Goal: Information Seeking & Learning: Learn about a topic

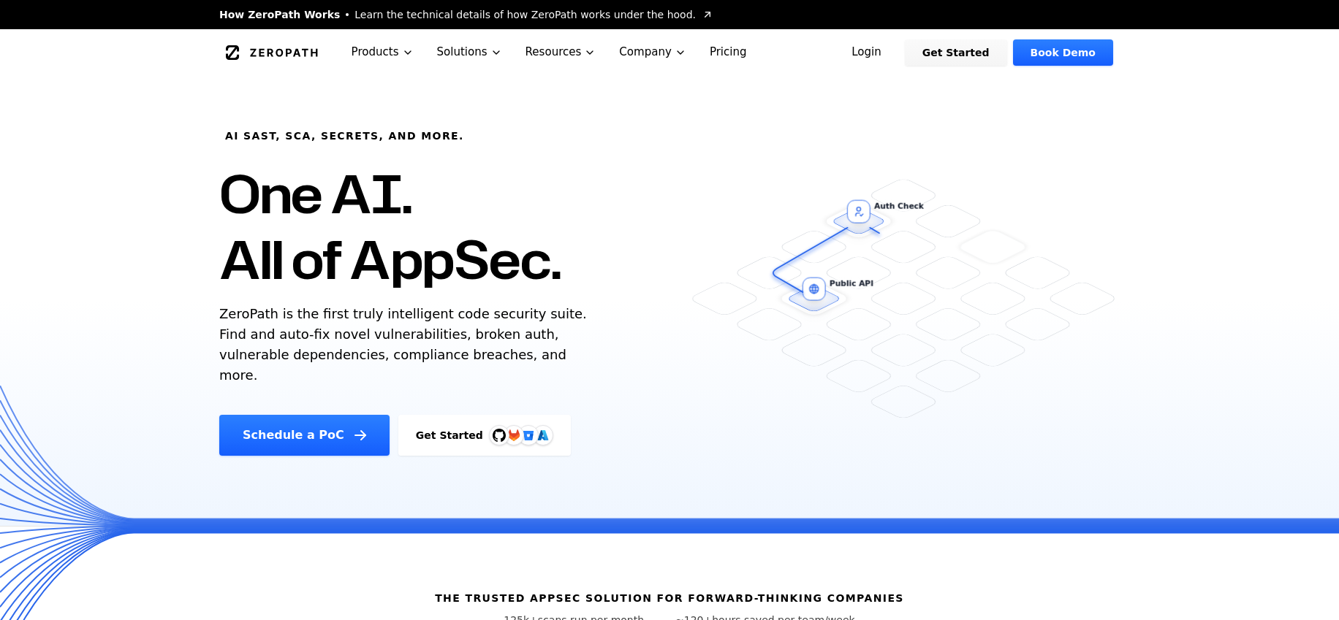
click at [880, 50] on link "Login" at bounding box center [866, 52] width 65 height 26
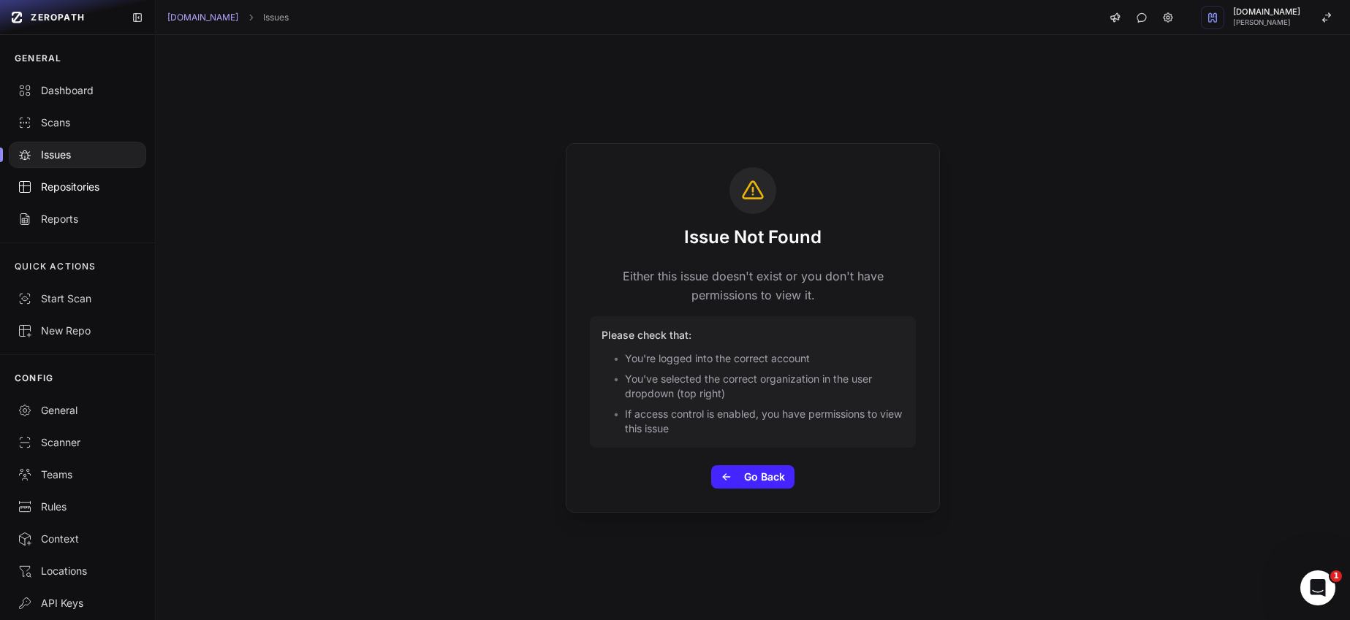
click at [81, 183] on div "Repositories" at bounding box center [78, 187] width 120 height 15
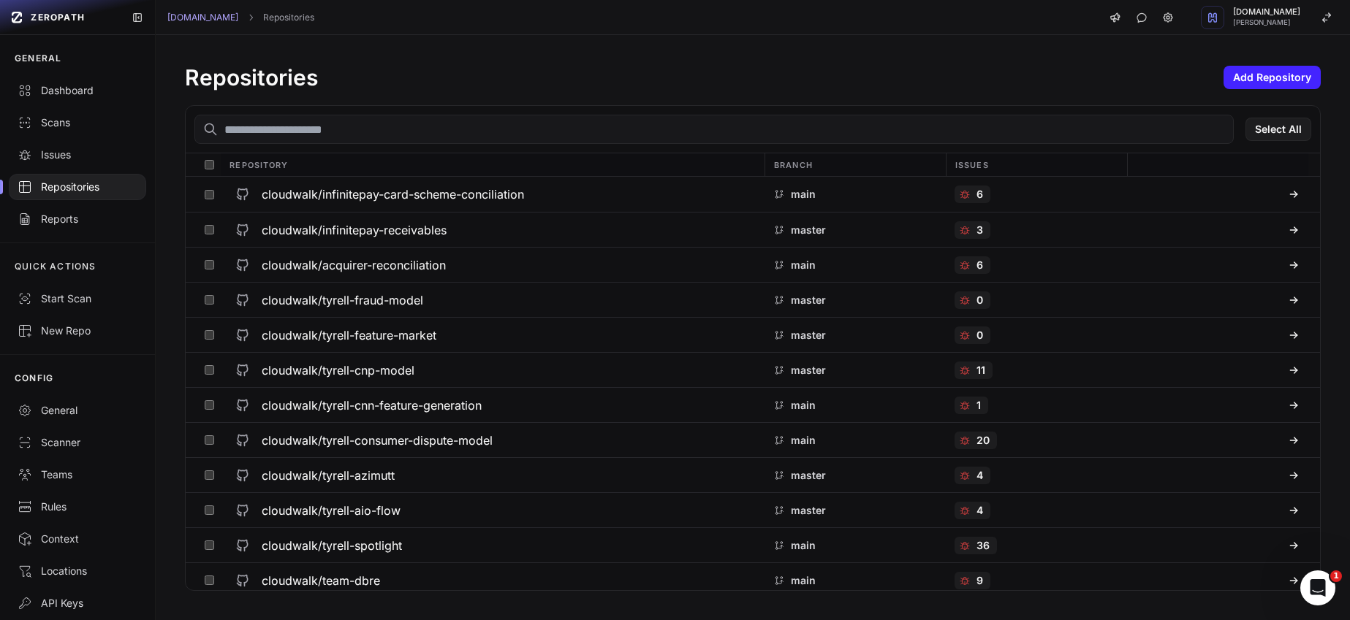
click at [297, 125] on input "text" at bounding box center [713, 129] width 1039 height 29
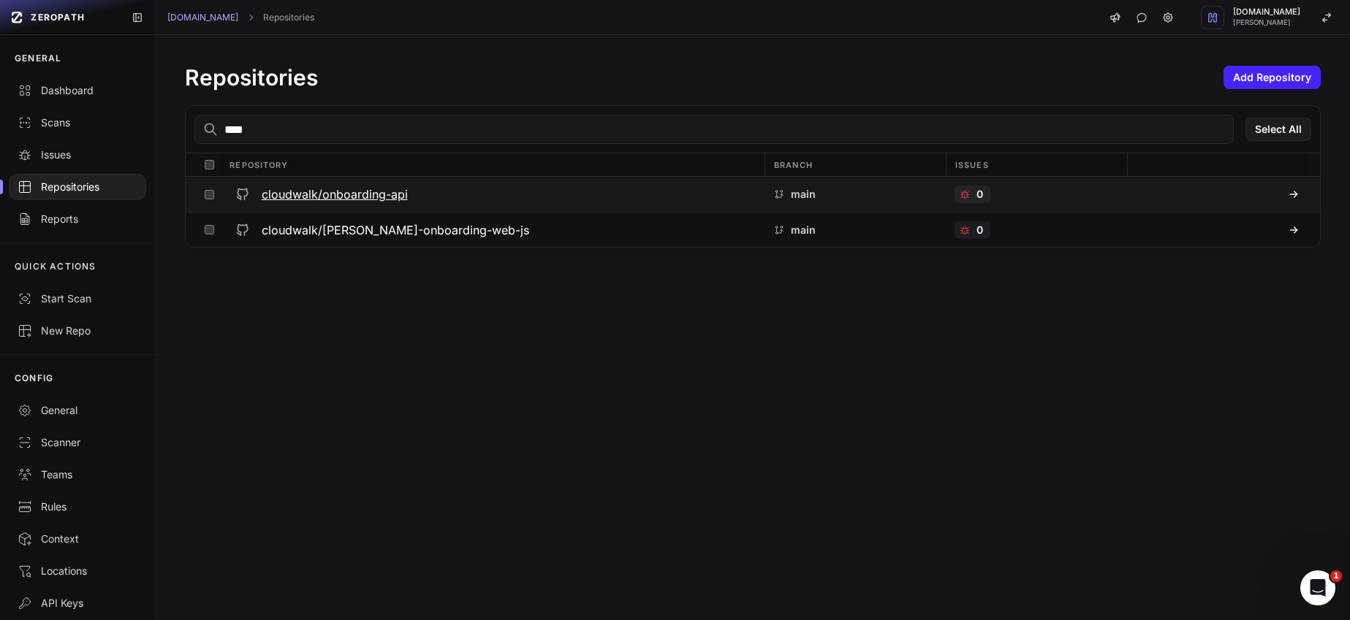
type input "****"
click at [345, 193] on h3 "cloudwalk/onboarding-api" at bounding box center [335, 195] width 146 height 18
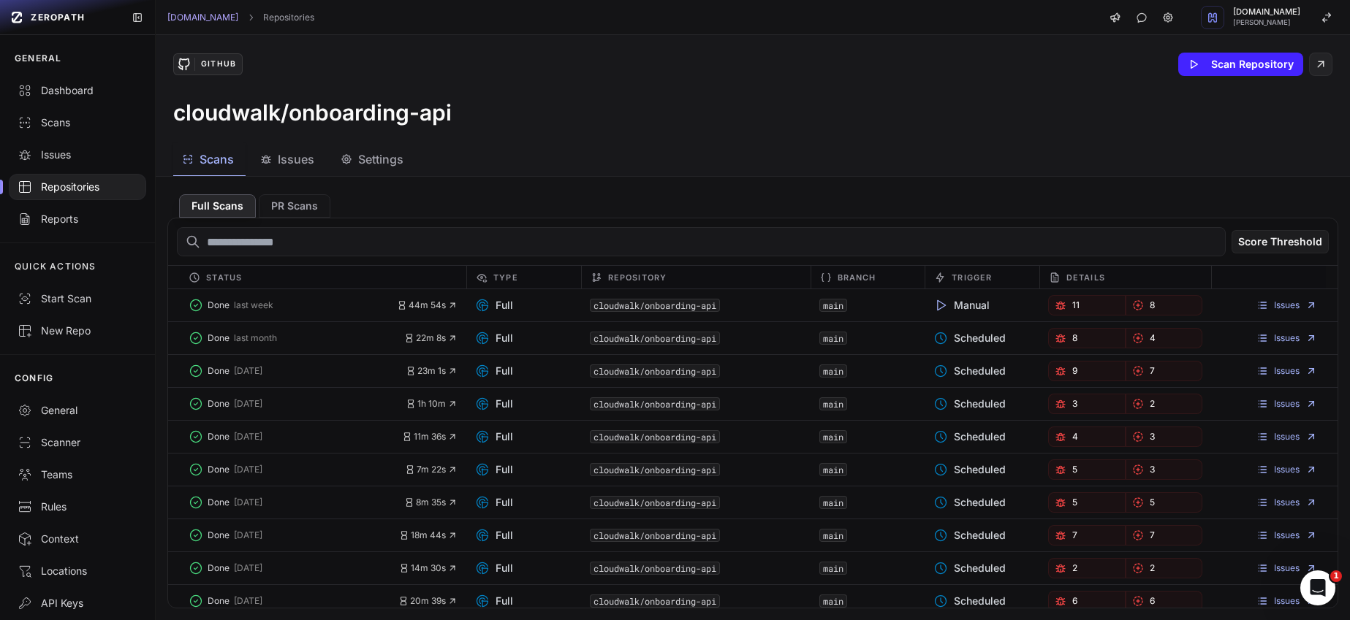
click at [305, 160] on span "Issues" at bounding box center [296, 160] width 37 height 18
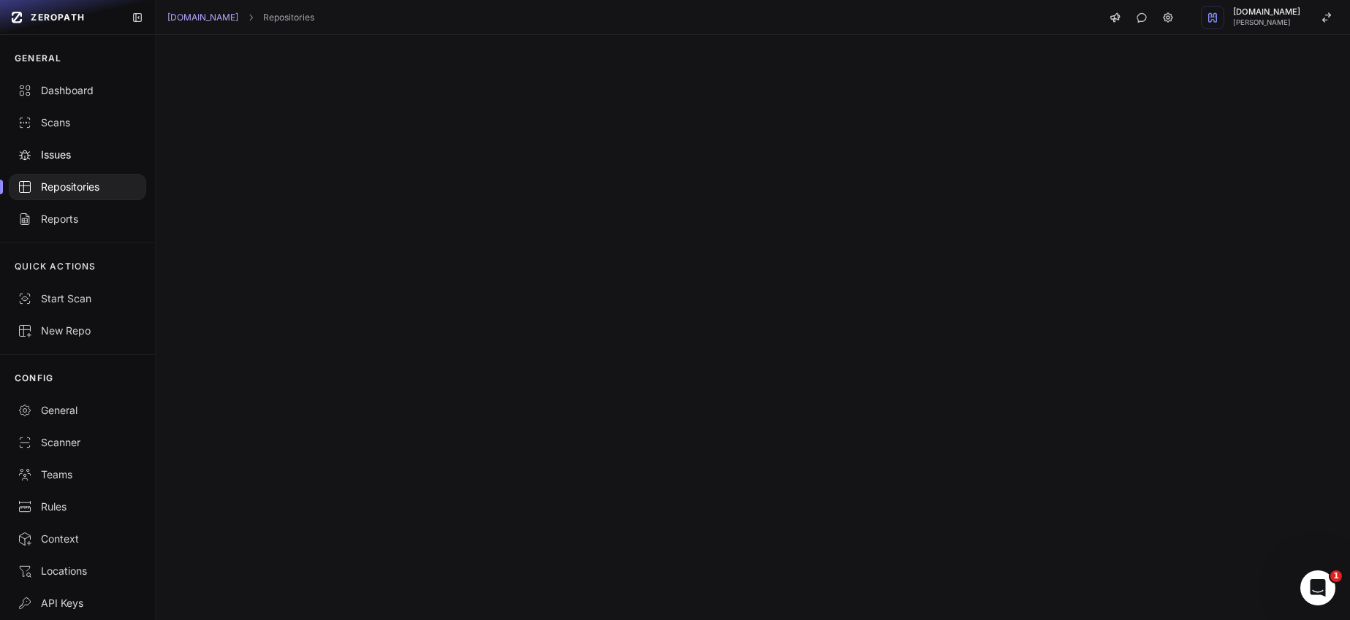
click at [66, 146] on link "Issues" at bounding box center [77, 155] width 155 height 32
click at [80, 212] on div "Reports" at bounding box center [78, 219] width 120 height 15
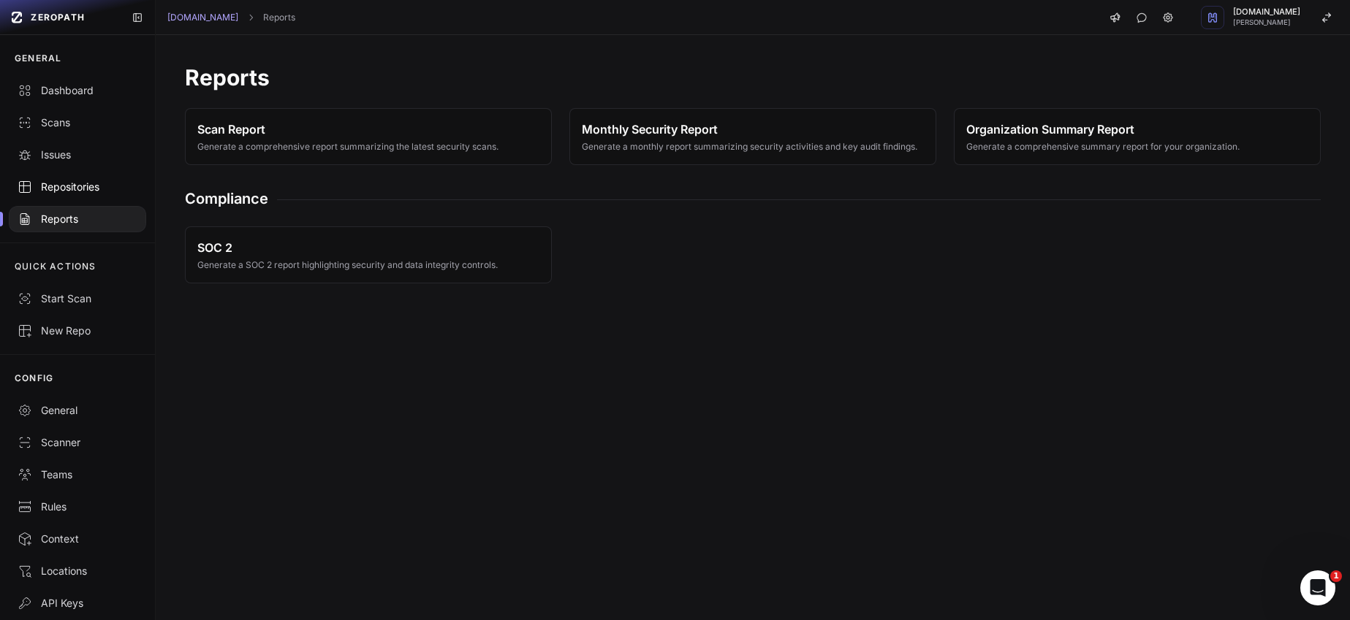
click at [95, 189] on div "Repositories" at bounding box center [78, 187] width 120 height 15
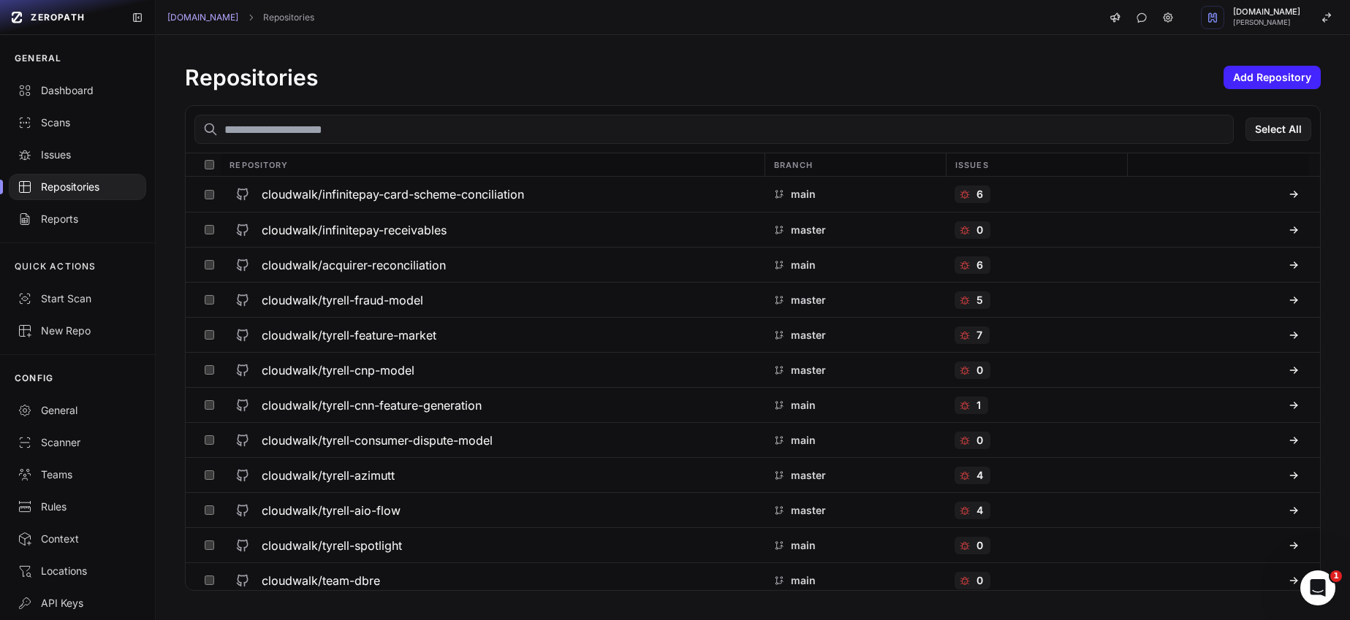
click at [439, 132] on input "text" at bounding box center [713, 129] width 1039 height 29
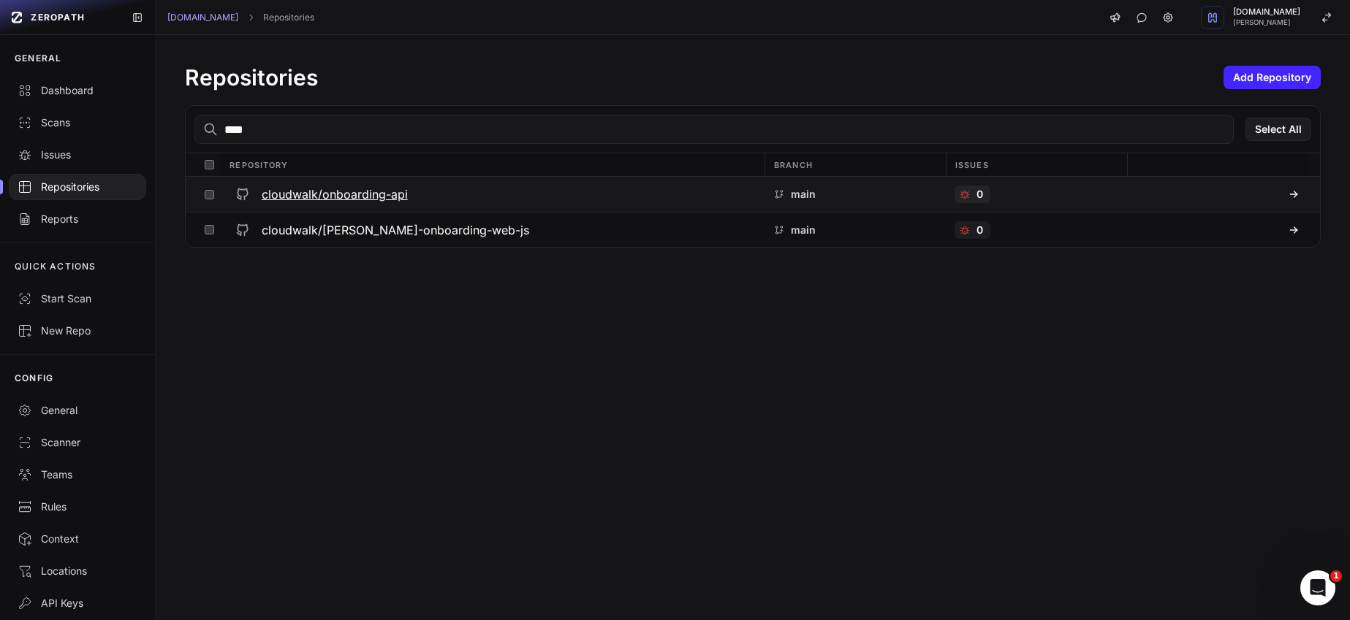
type input "****"
click at [408, 192] on div "cloudwalk/onboarding-api" at bounding box center [492, 194] width 526 height 26
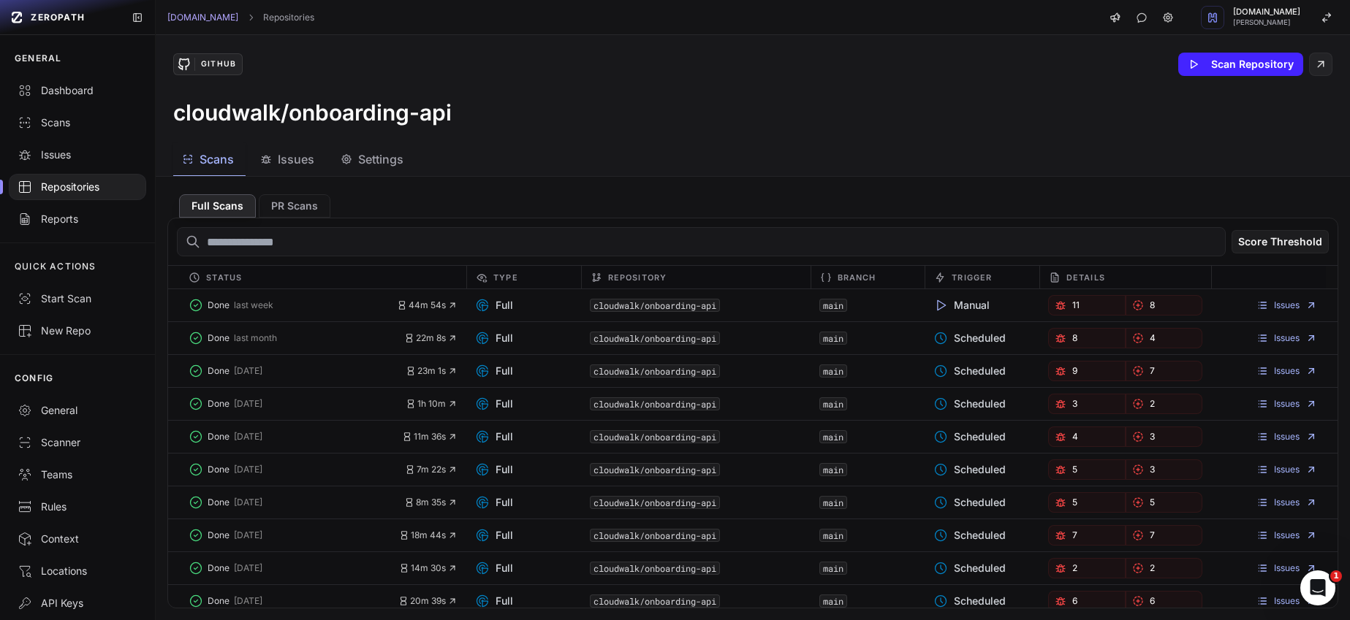
click at [298, 159] on span "Issues" at bounding box center [296, 160] width 37 height 18
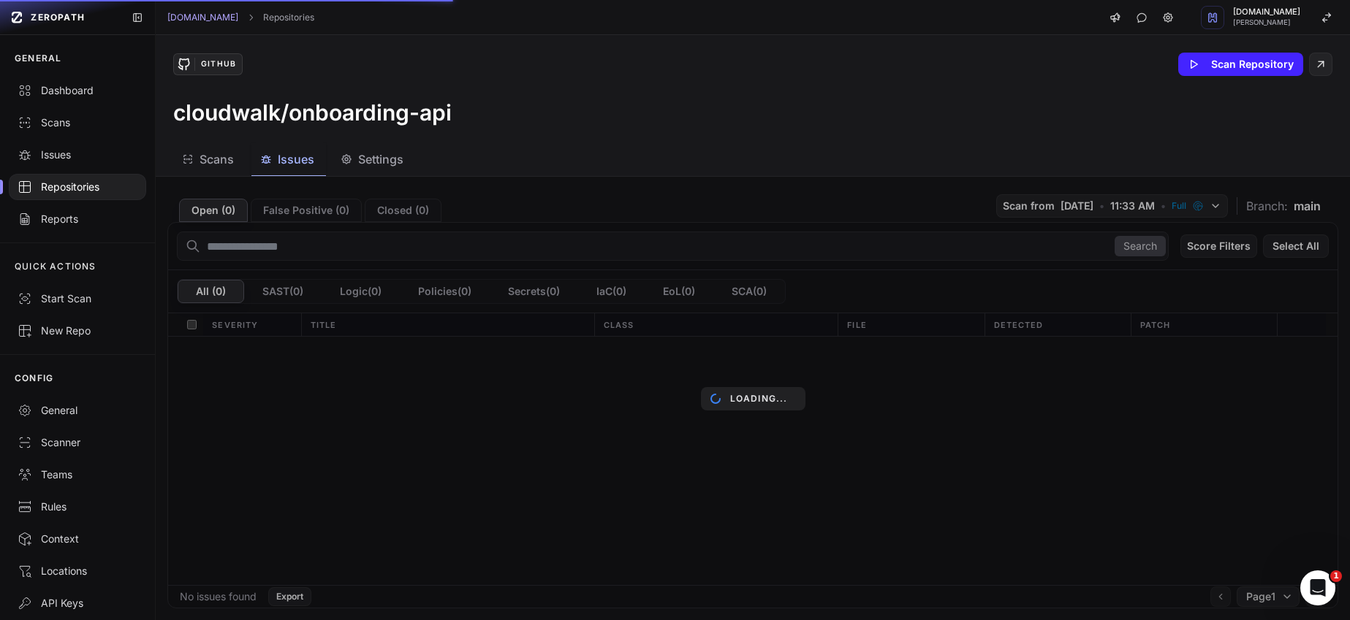
click at [492, 136] on div "GitHub Scan Repository cloudwalk/onboarding-api" at bounding box center [753, 89] width 1194 height 108
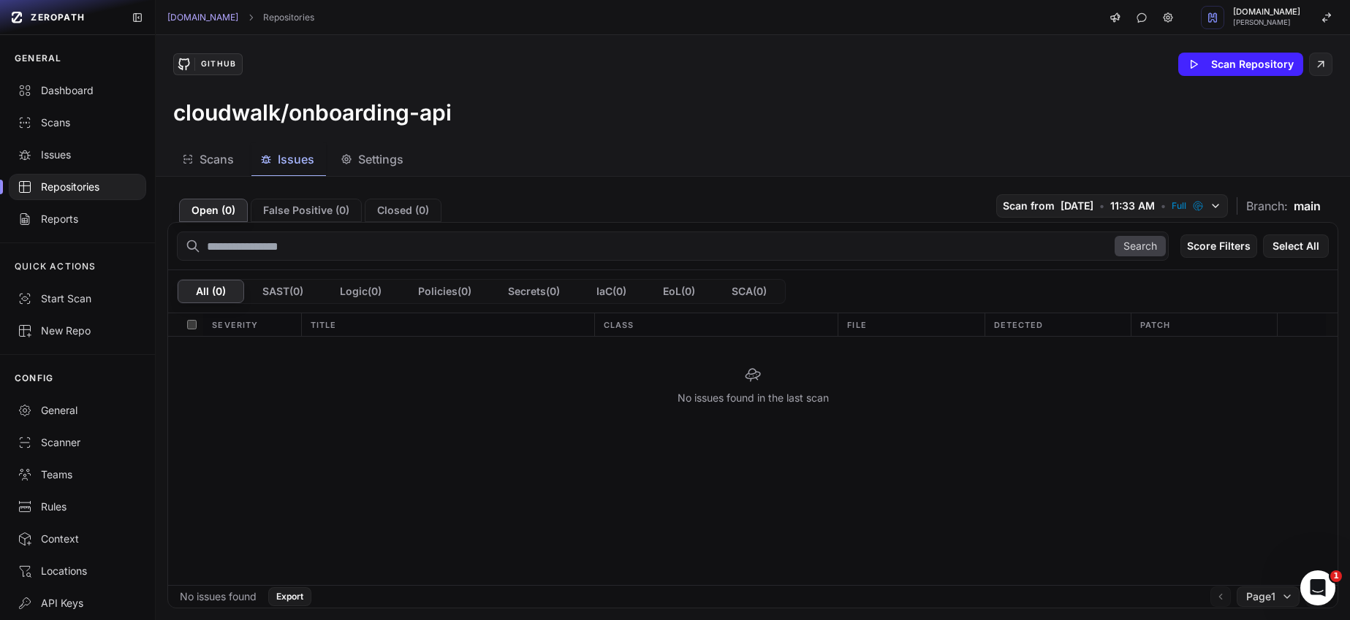
click at [641, 173] on div "Scans Issues Settings" at bounding box center [735, 159] width 1159 height 33
click at [290, 156] on span "Issues" at bounding box center [296, 160] width 37 height 18
click at [94, 86] on div "Dashboard" at bounding box center [78, 90] width 120 height 15
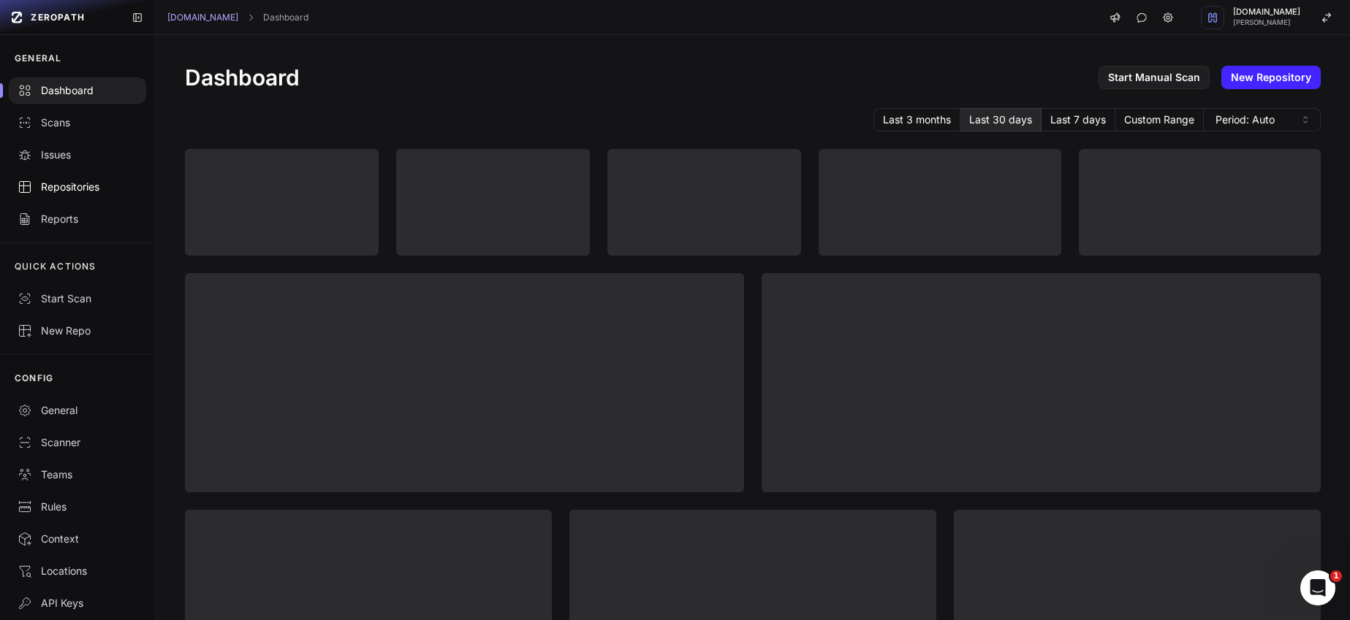
click at [83, 189] on div "Repositories" at bounding box center [78, 187] width 120 height 15
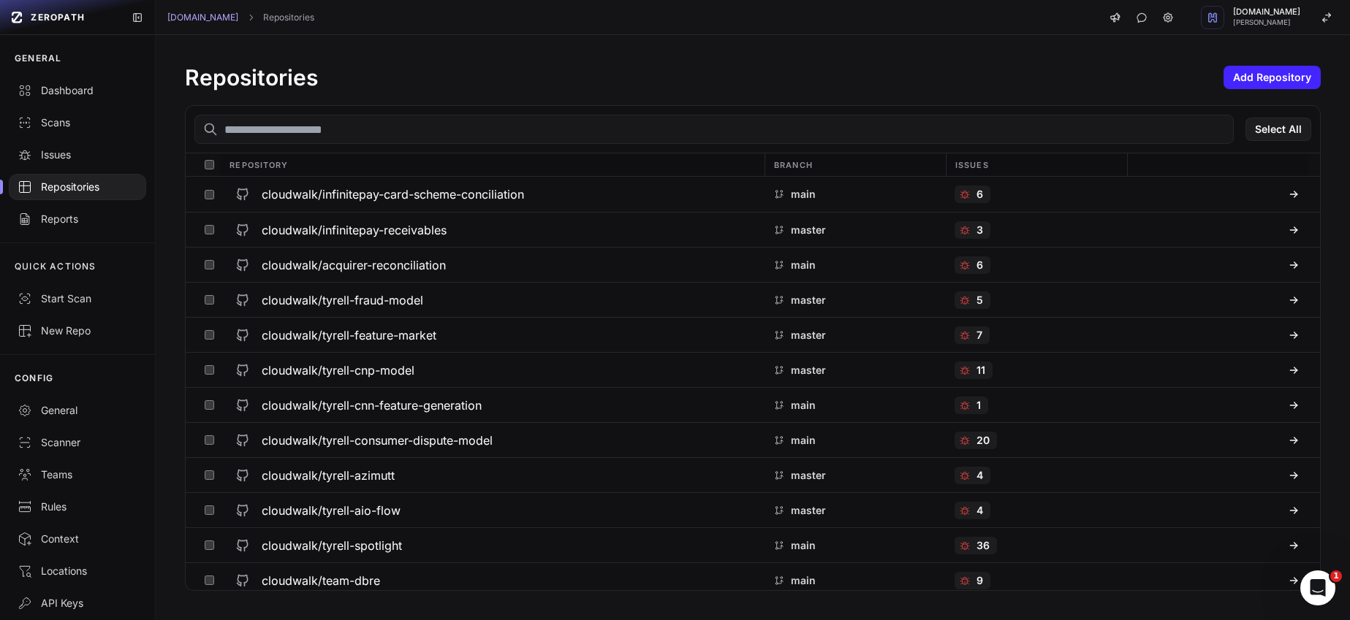
click at [386, 135] on input "text" at bounding box center [713, 129] width 1039 height 29
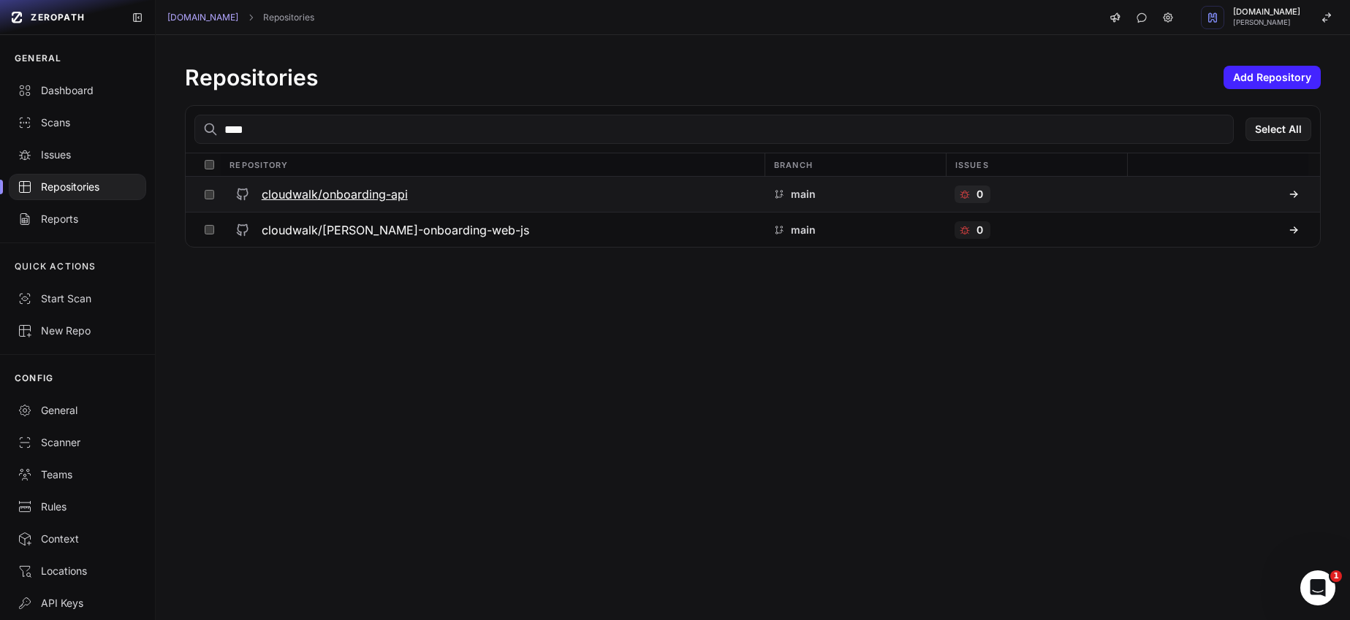
type input "****"
click at [335, 202] on h3 "cloudwalk/onboarding-api" at bounding box center [335, 195] width 146 height 18
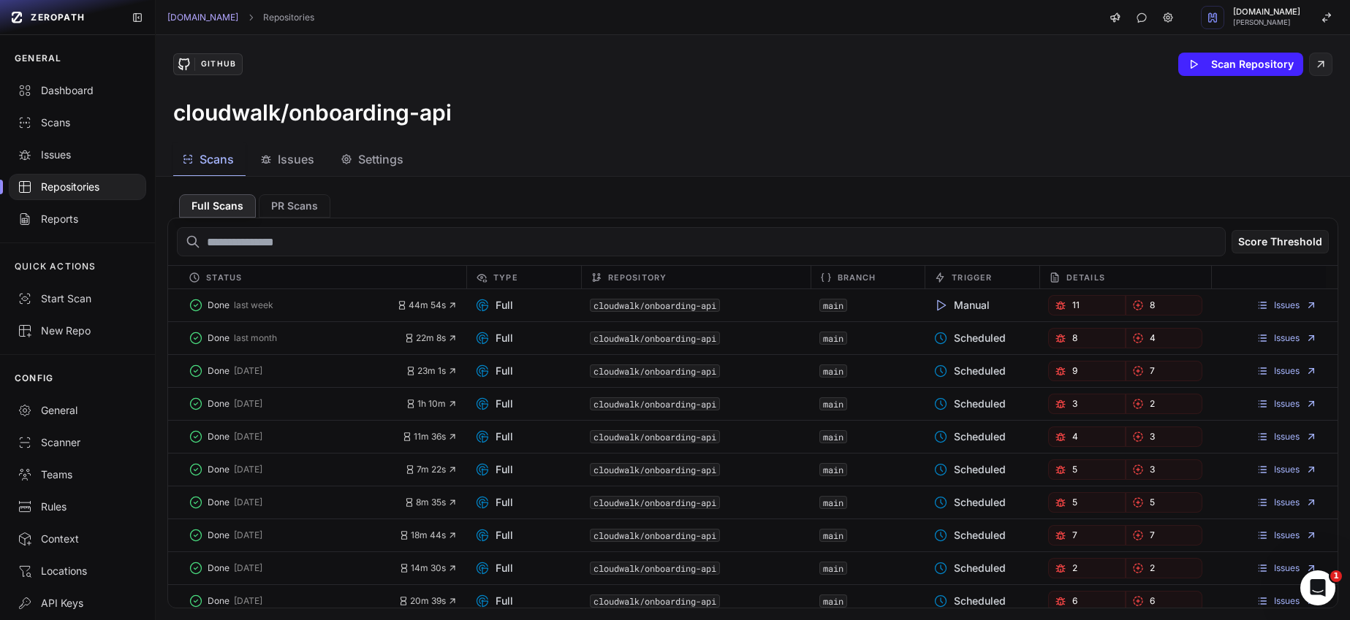
click at [430, 160] on div "Scans Issues Settings" at bounding box center [735, 159] width 1159 height 33
click at [288, 161] on span "Issues" at bounding box center [296, 160] width 37 height 18
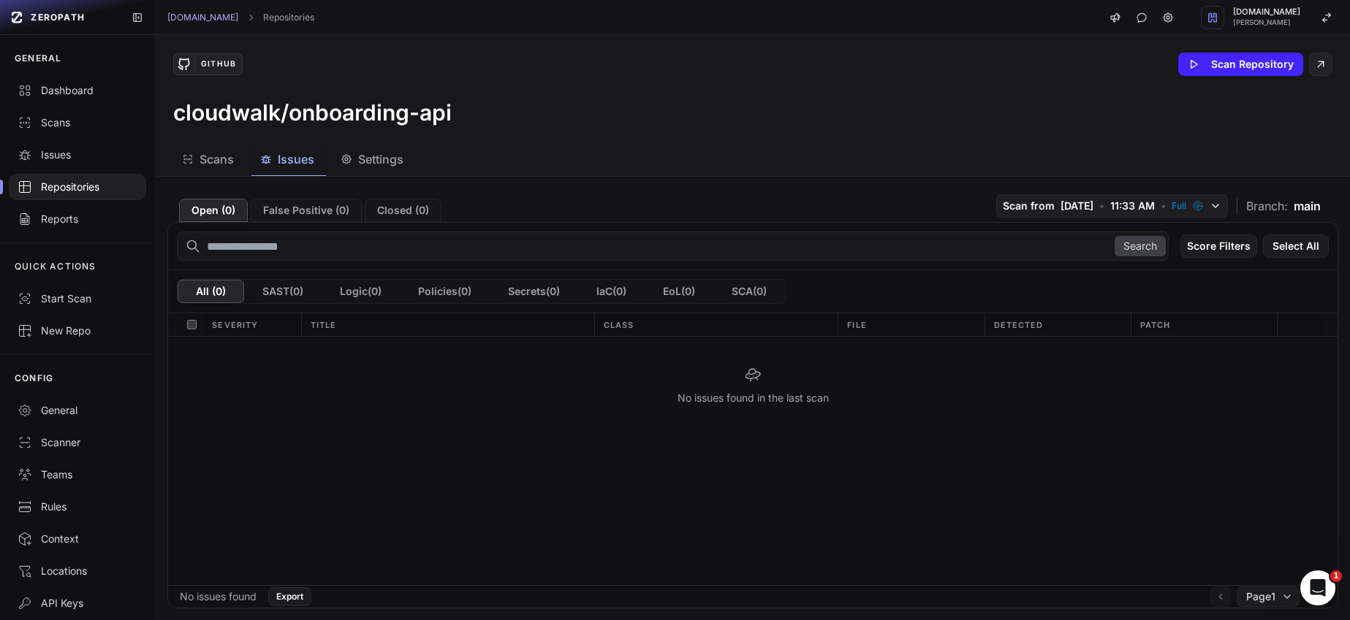
click at [302, 164] on span "Issues" at bounding box center [296, 160] width 37 height 18
click at [309, 224] on div "Search Score Filters Select All" at bounding box center [752, 246] width 1169 height 47
click at [309, 218] on button "False Positive ( 0 )" at bounding box center [306, 210] width 111 height 23
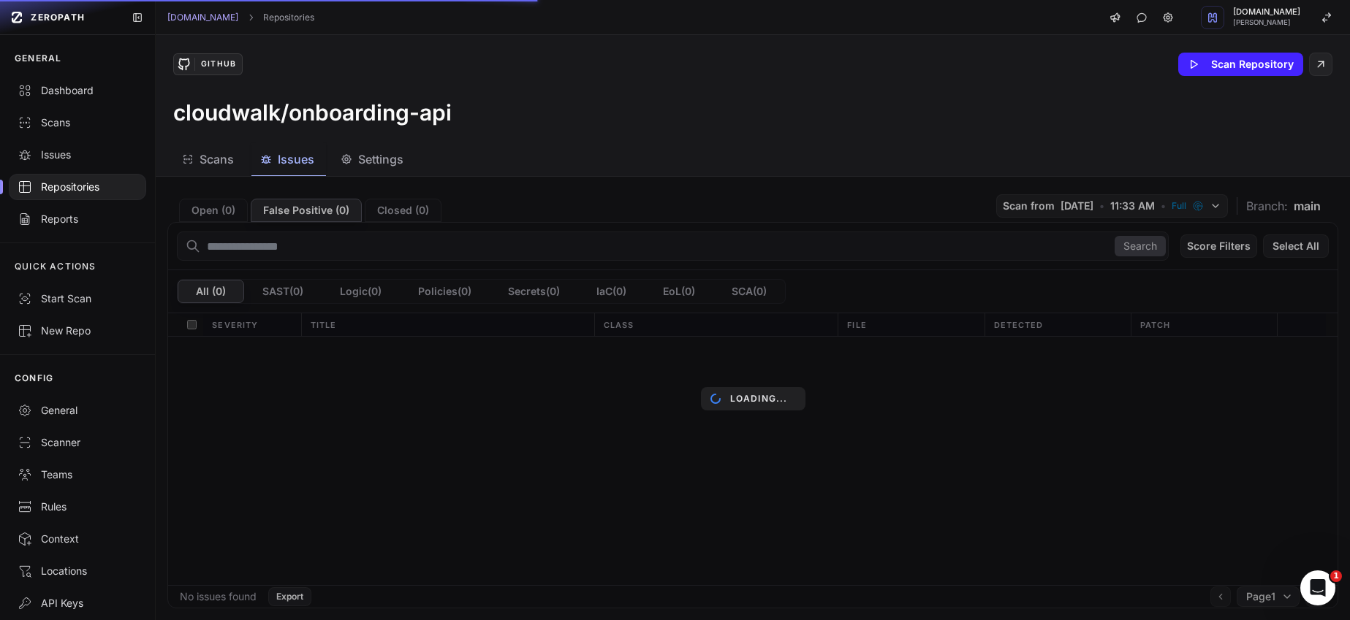
click at [756, 104] on div "cloudwalk/onboarding-api" at bounding box center [752, 112] width 1159 height 26
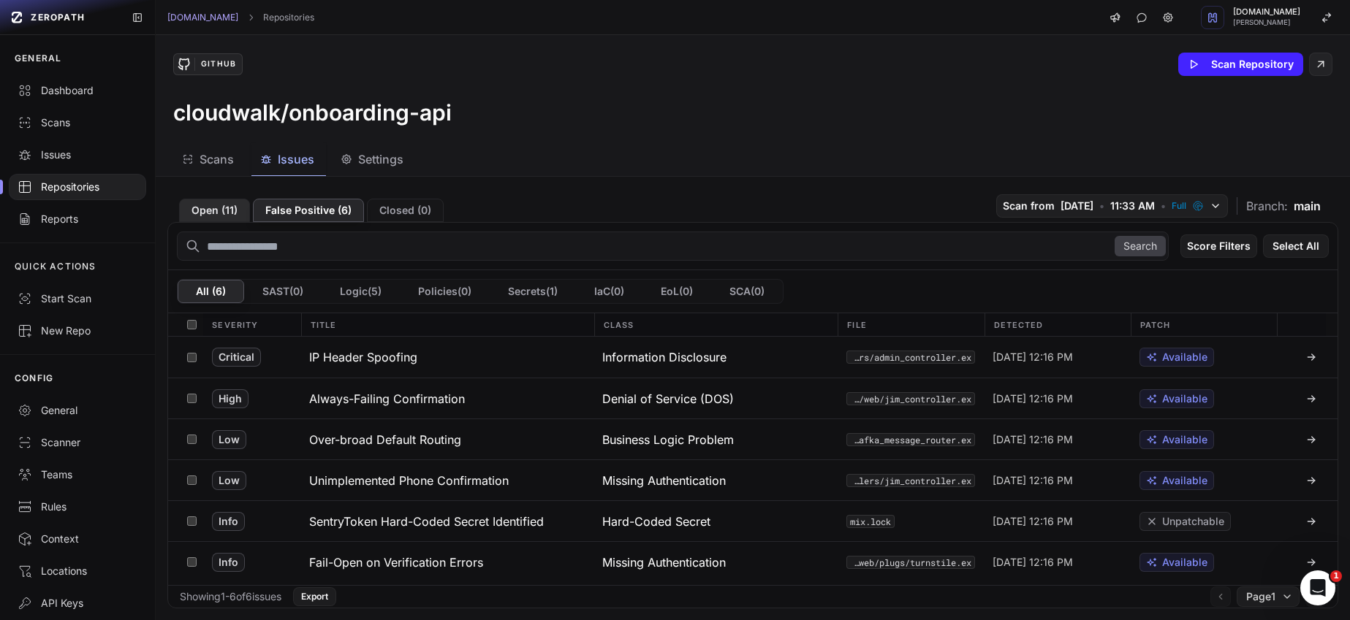
click at [215, 210] on button "Open ( 11 )" at bounding box center [214, 210] width 71 height 23
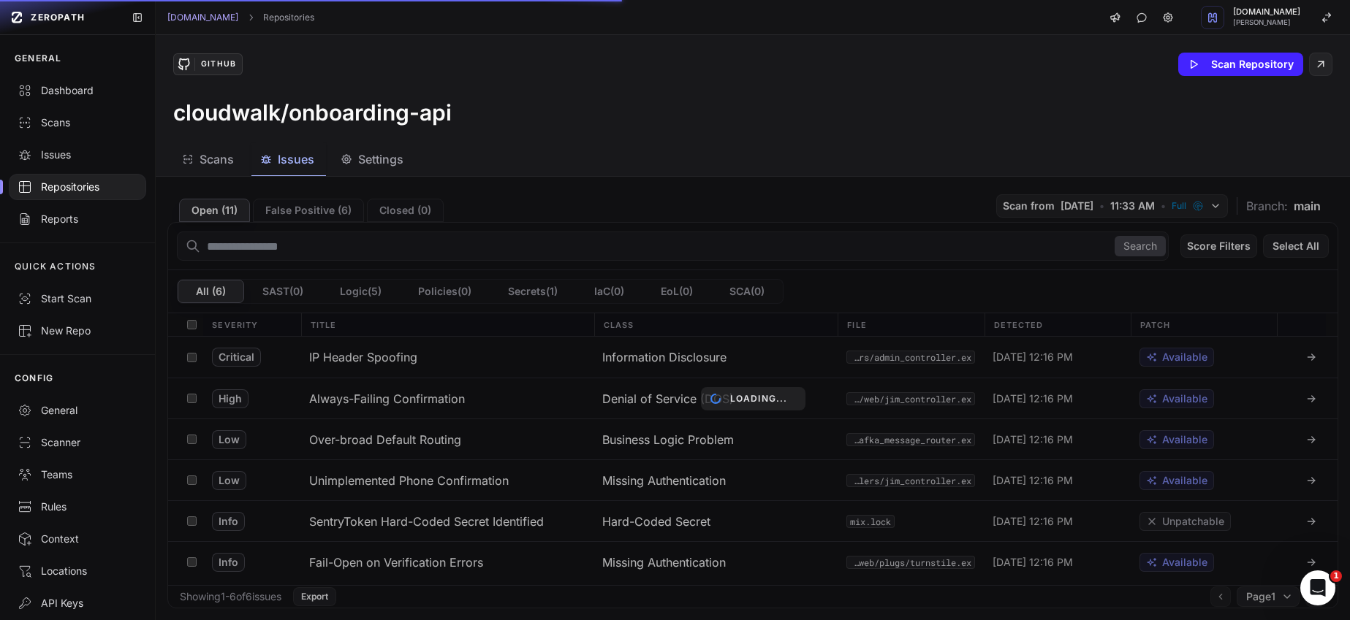
click at [100, 186] on div "Repositories" at bounding box center [78, 187] width 120 height 15
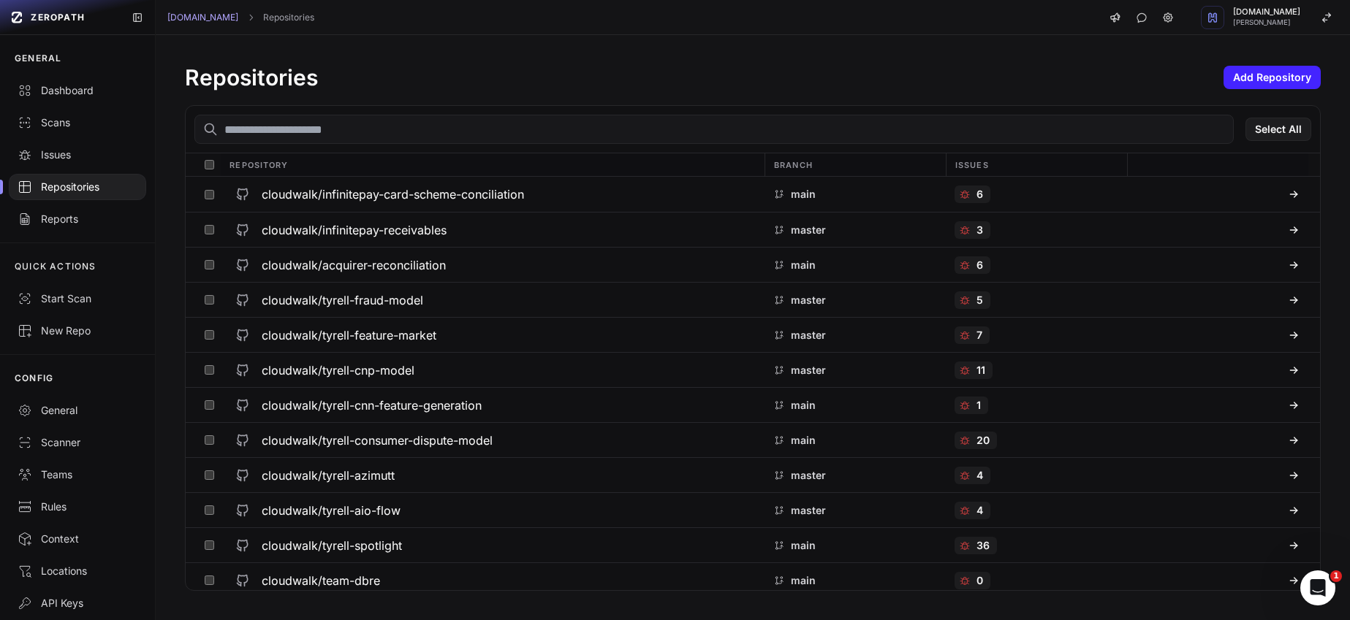
click at [262, 130] on input "text" at bounding box center [713, 129] width 1039 height 29
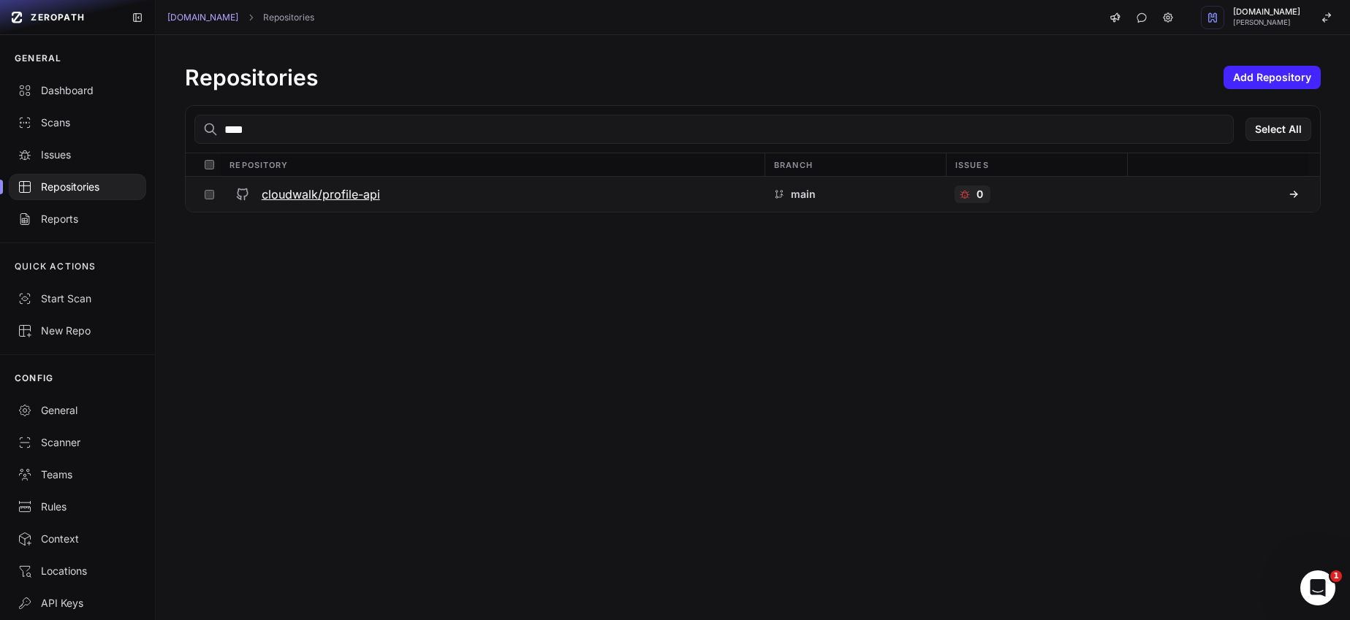
type input "****"
click at [286, 189] on h3 "cloudwalk/profile-api" at bounding box center [321, 195] width 118 height 18
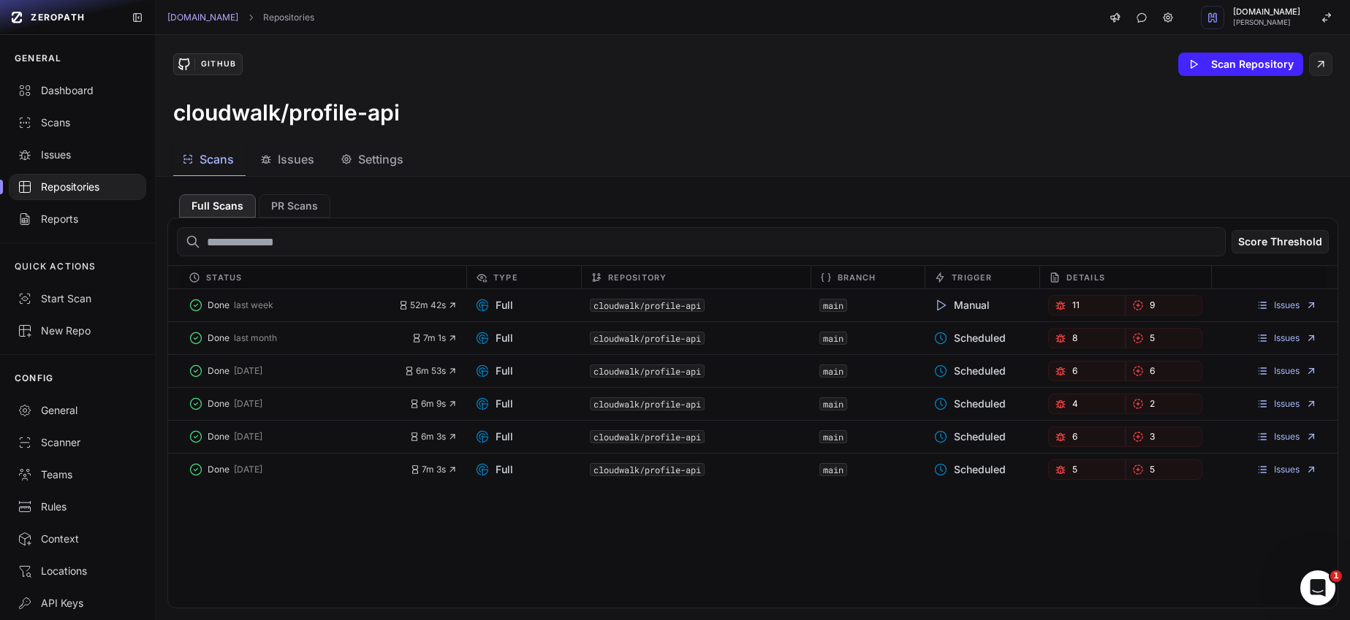
click at [302, 153] on span "Issues" at bounding box center [296, 160] width 37 height 18
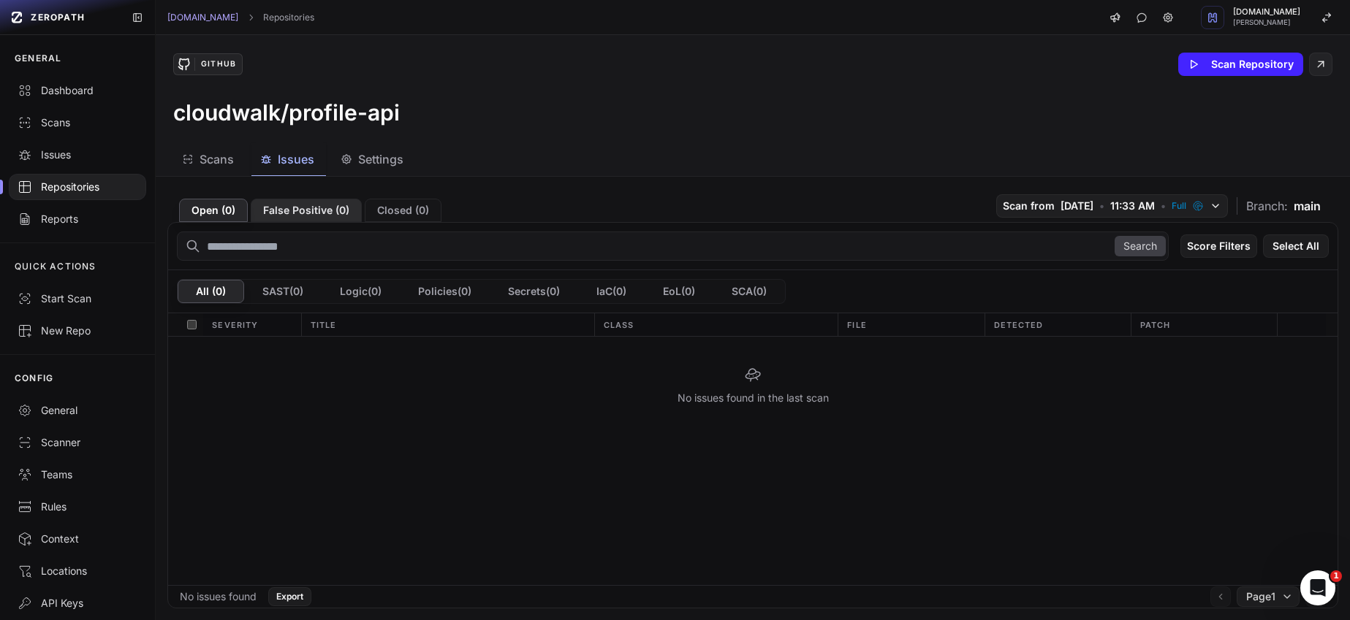
click at [306, 211] on button "False Positive ( 0 )" at bounding box center [306, 210] width 111 height 23
click at [221, 207] on button "Open ( 0 )" at bounding box center [213, 210] width 69 height 23
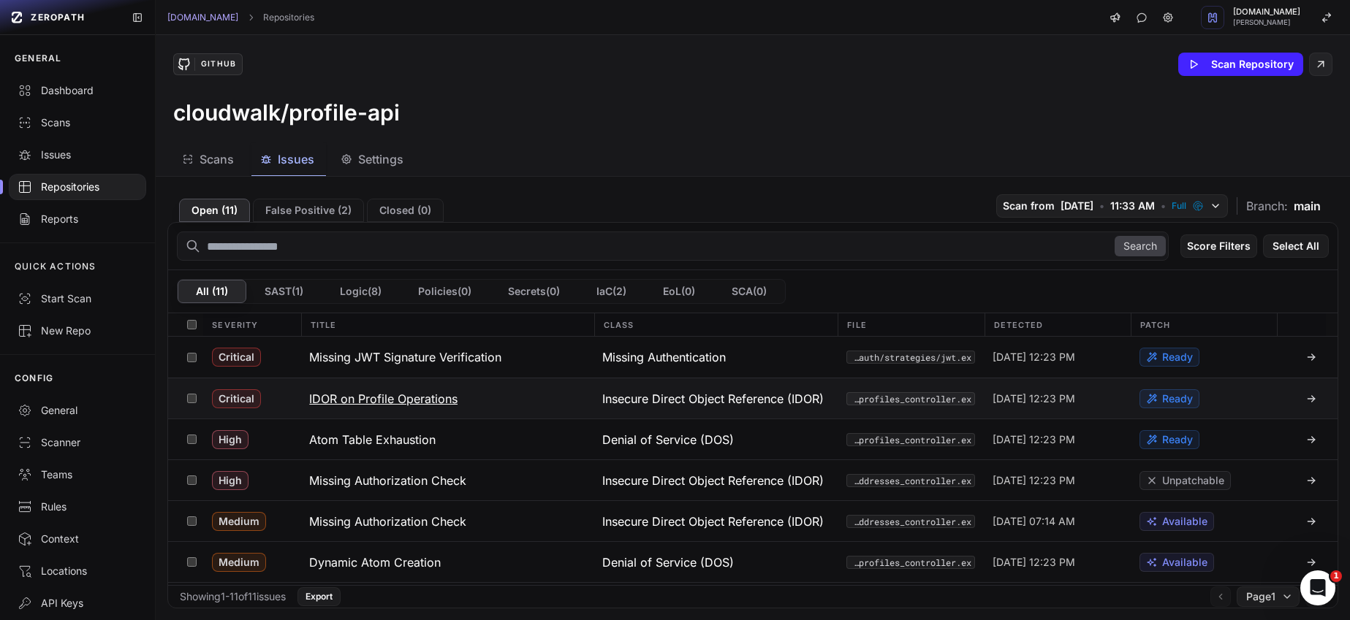
click at [416, 402] on h3 "IDOR on Profile Operations" at bounding box center [383, 399] width 148 height 18
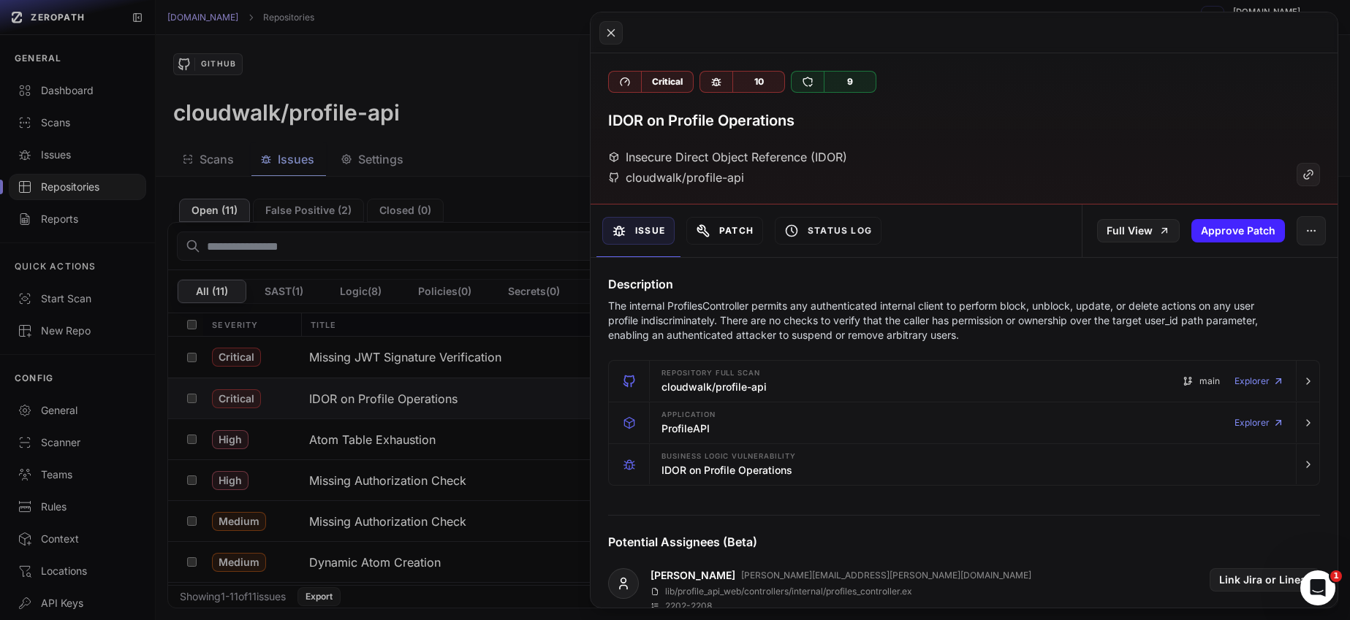
click at [724, 236] on button "Patch" at bounding box center [724, 231] width 77 height 28
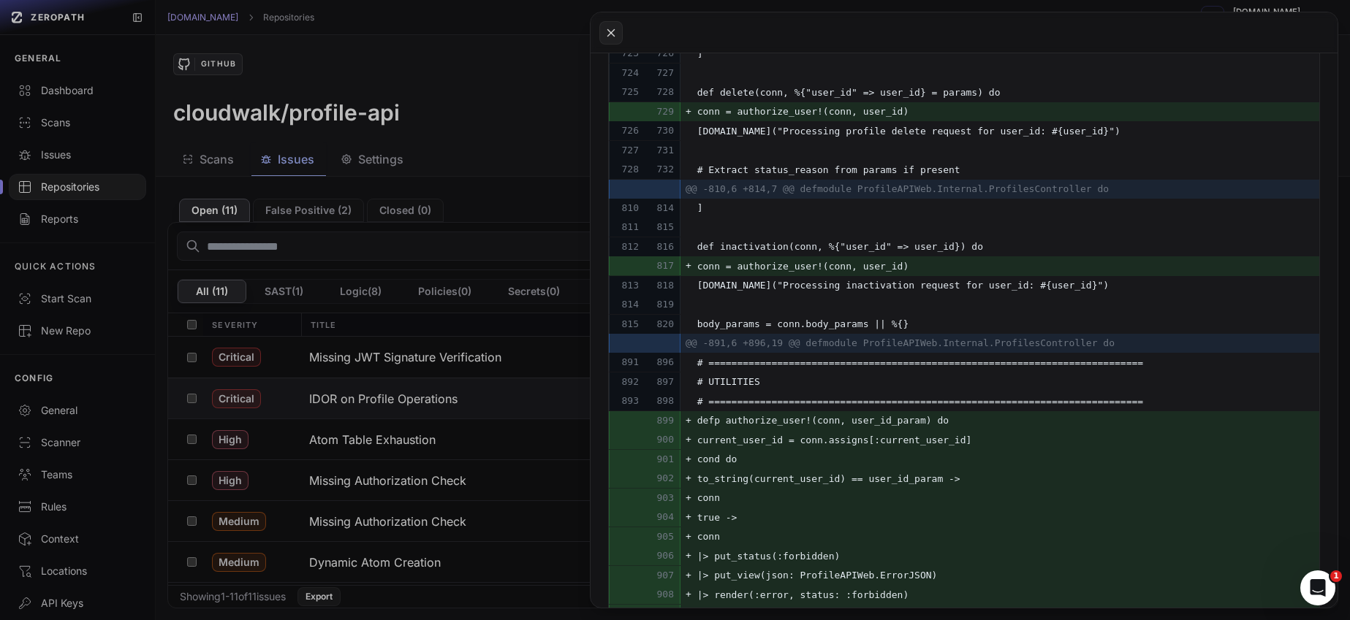
scroll to position [1420, 0]
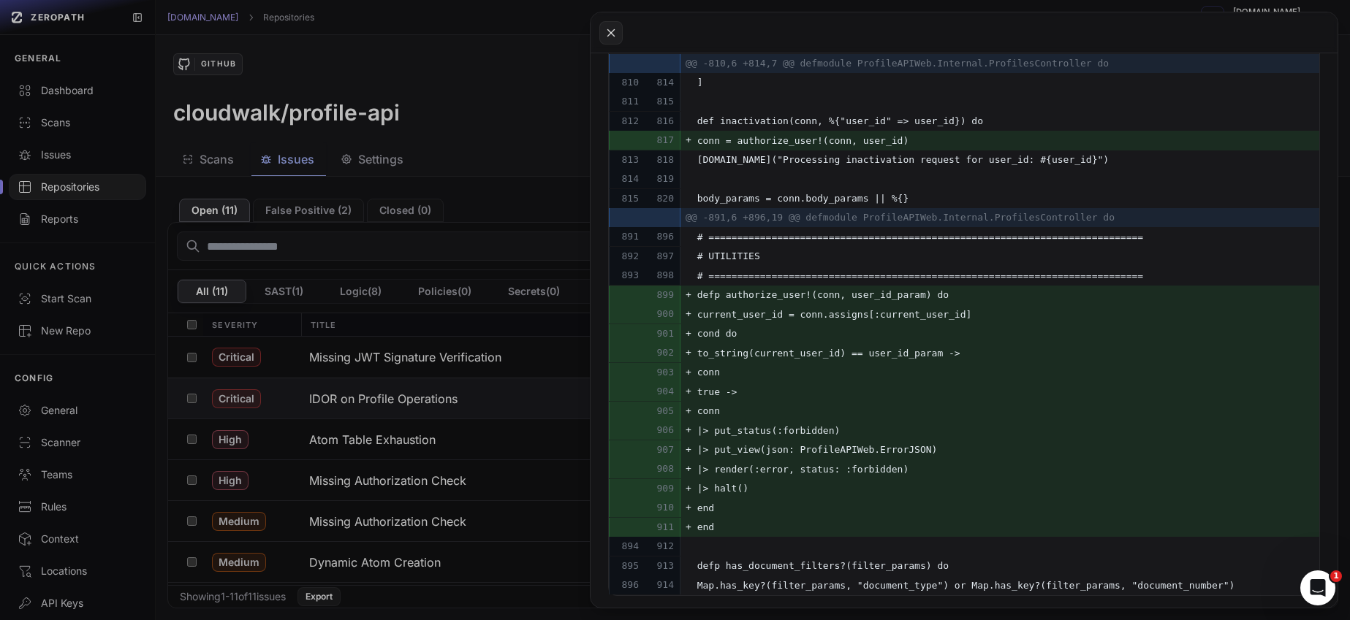
drag, startPoint x: 1330, startPoint y: 176, endPoint x: 0, endPoint y: 22, distance: 1338.8
click at [547, 151] on button at bounding box center [675, 310] width 1350 height 620
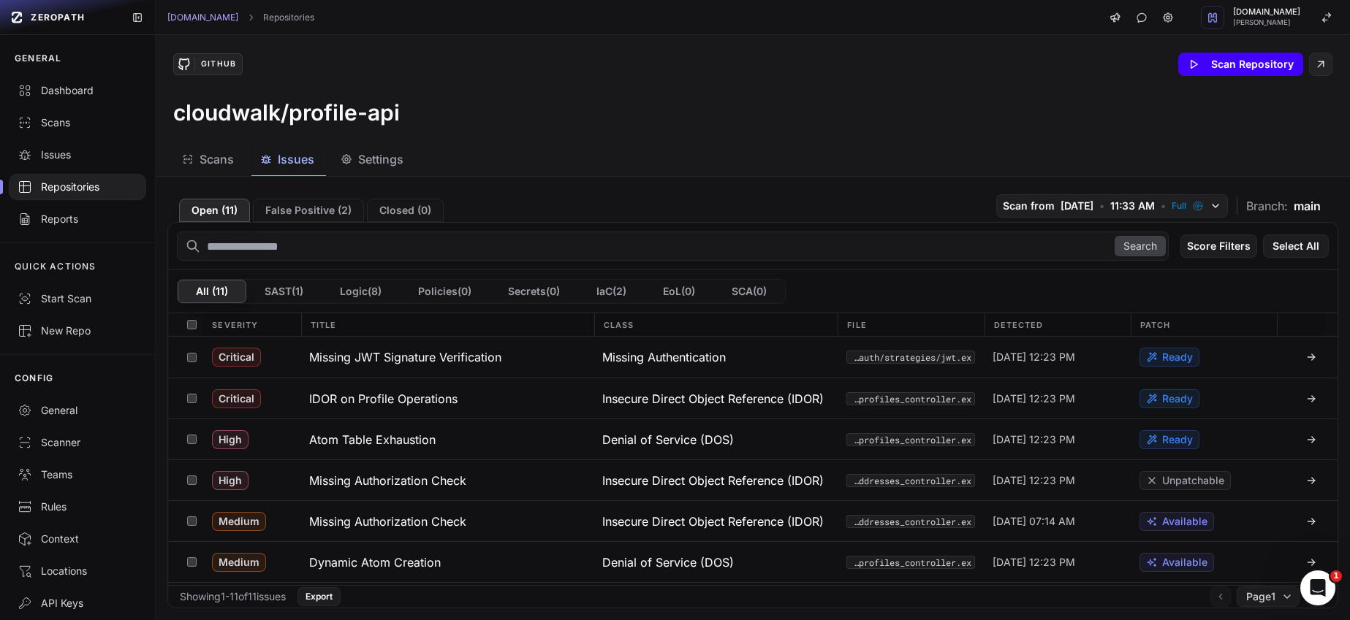
click at [1241, 68] on button "Scan Repository" at bounding box center [1240, 64] width 125 height 23
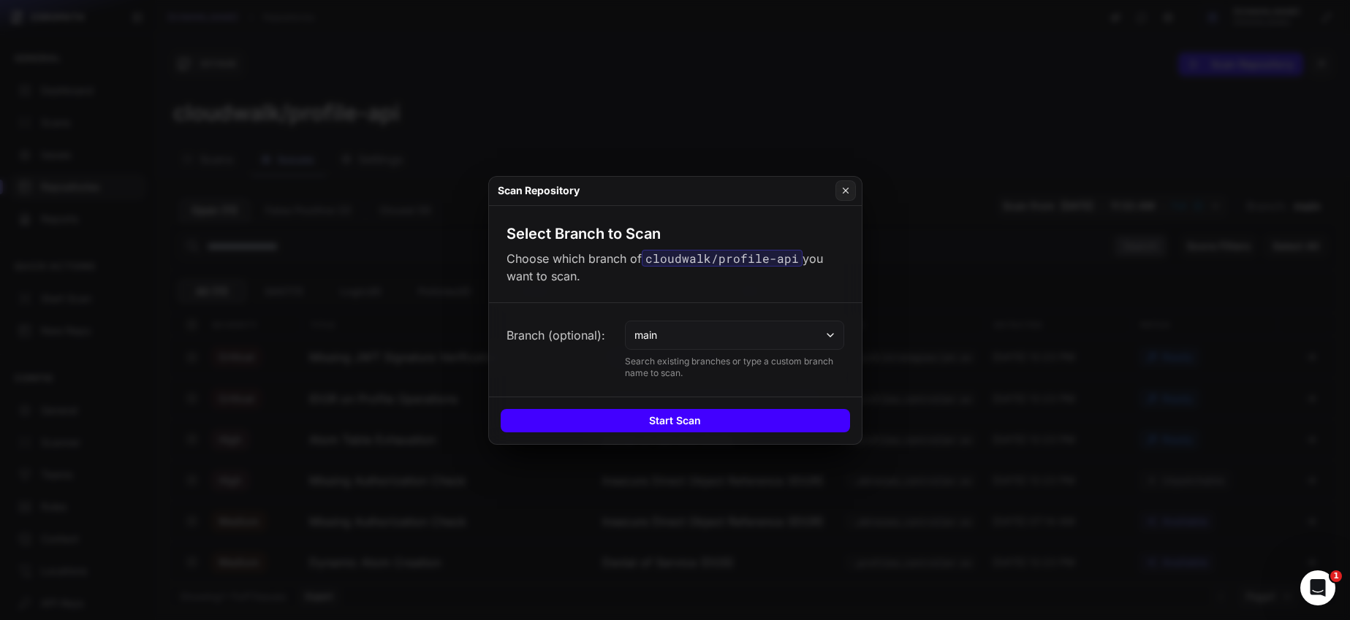
click at [647, 418] on button "Start Scan" at bounding box center [675, 420] width 349 height 23
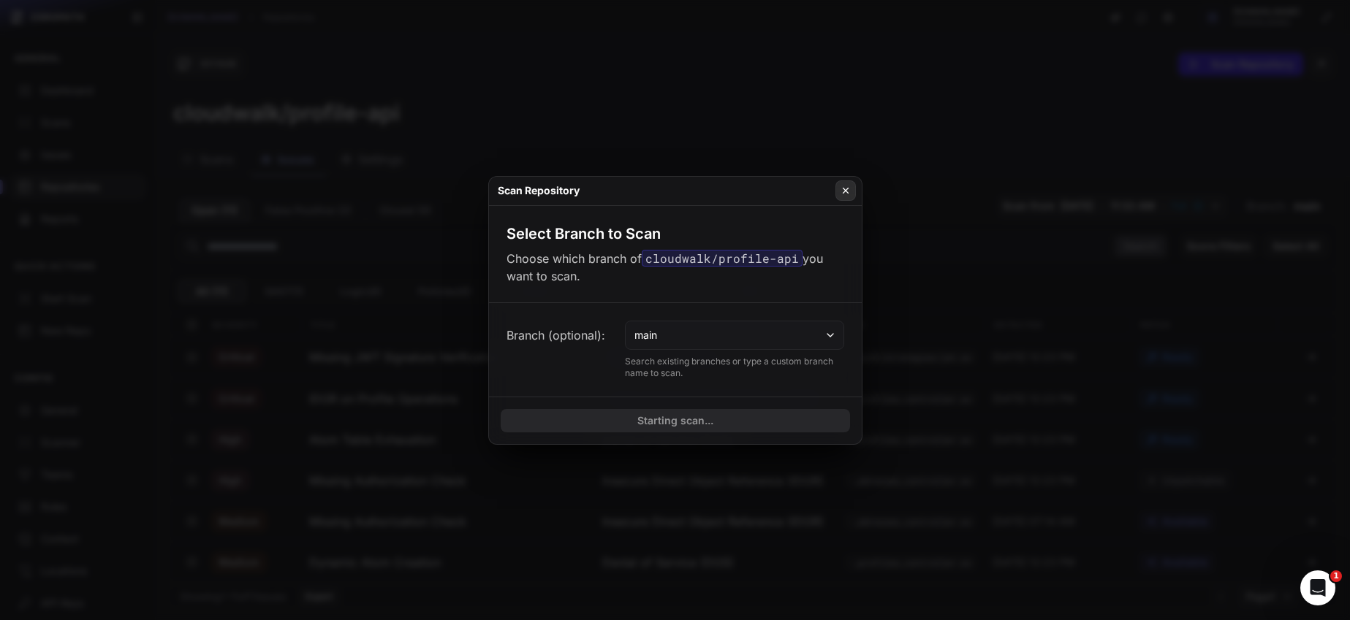
click at [845, 189] on icon at bounding box center [845, 191] width 10 height 12
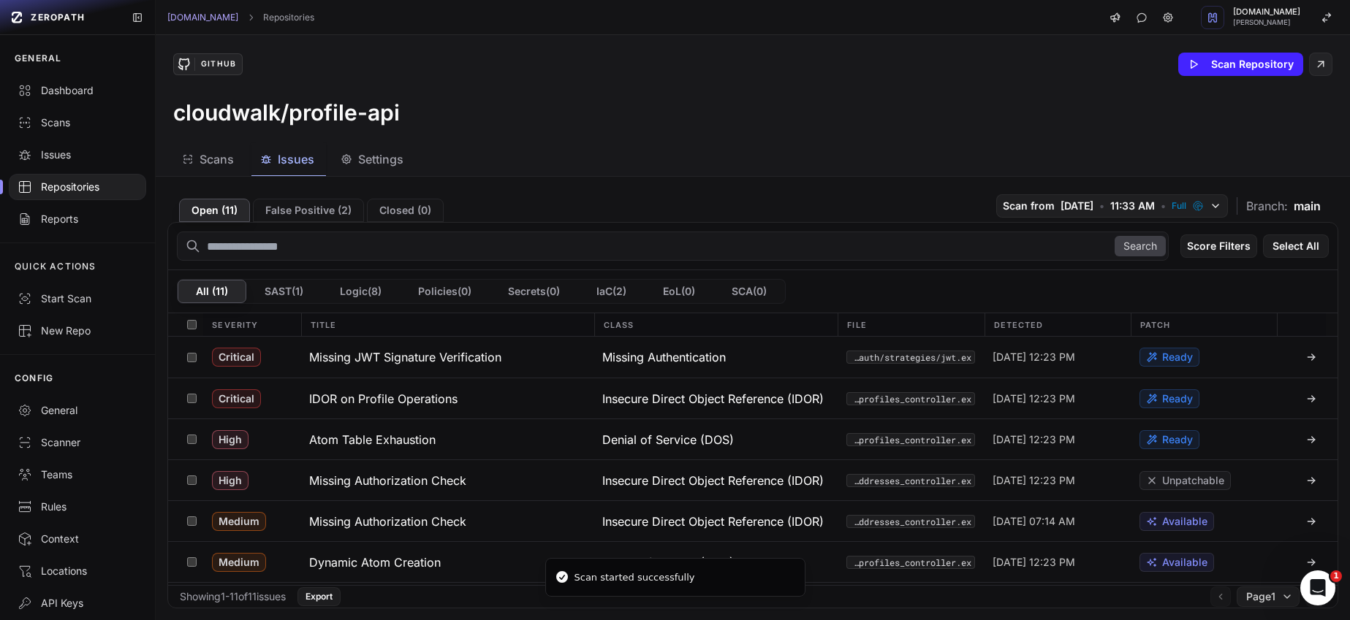
click at [753, 129] on div "GitHub Scan Repository cloudwalk/profile-api" at bounding box center [753, 89] width 1194 height 108
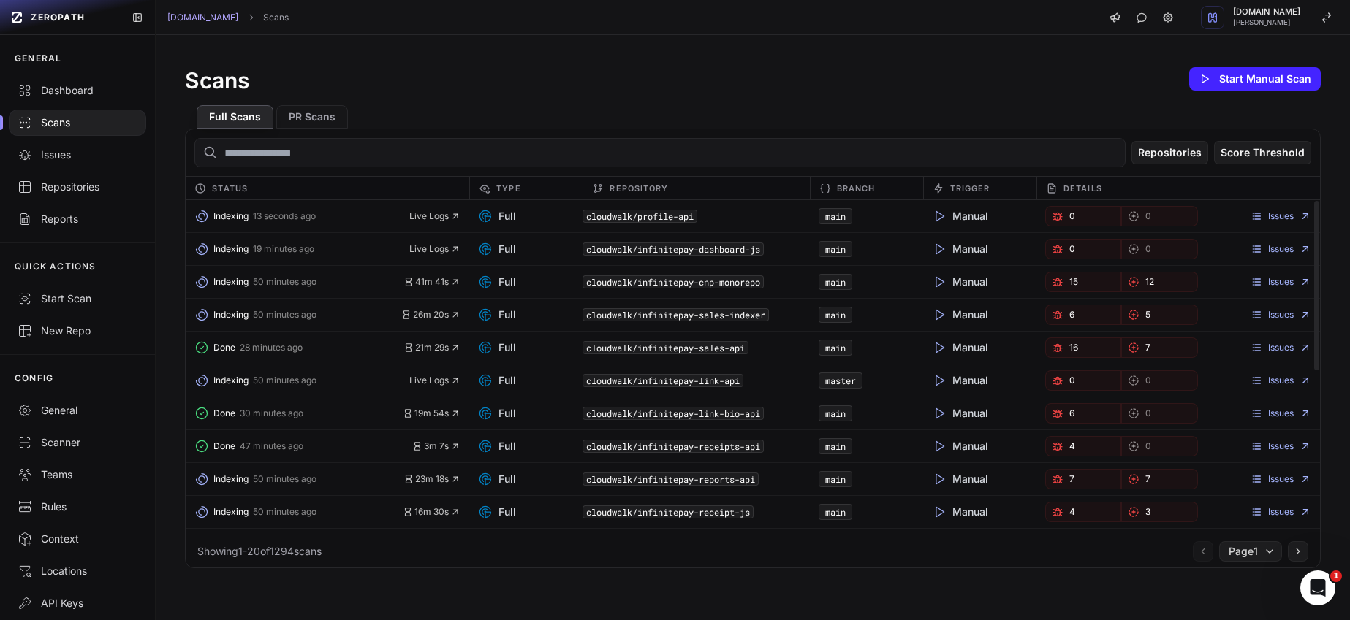
click at [362, 123] on div "Full Scans PR Scans" at bounding box center [753, 111] width 1136 height 35
click at [320, 121] on button "PR Scans" at bounding box center [312, 116] width 72 height 23
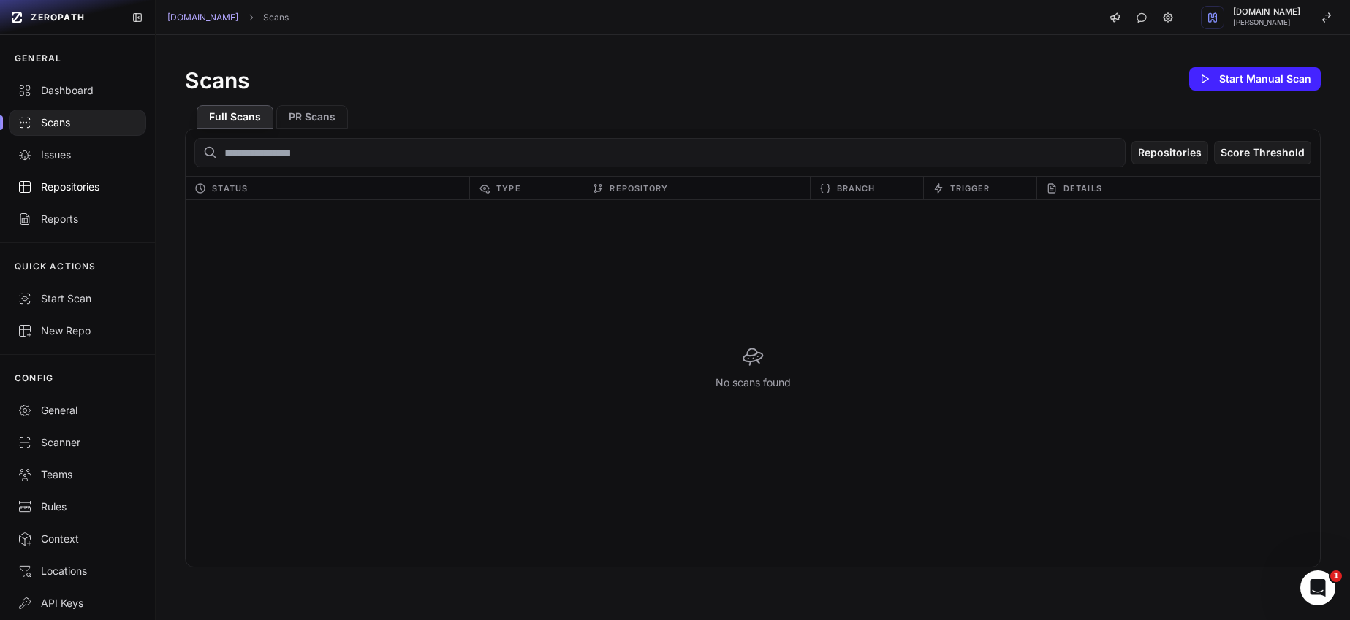
click at [112, 185] on div "Repositories" at bounding box center [78, 187] width 120 height 15
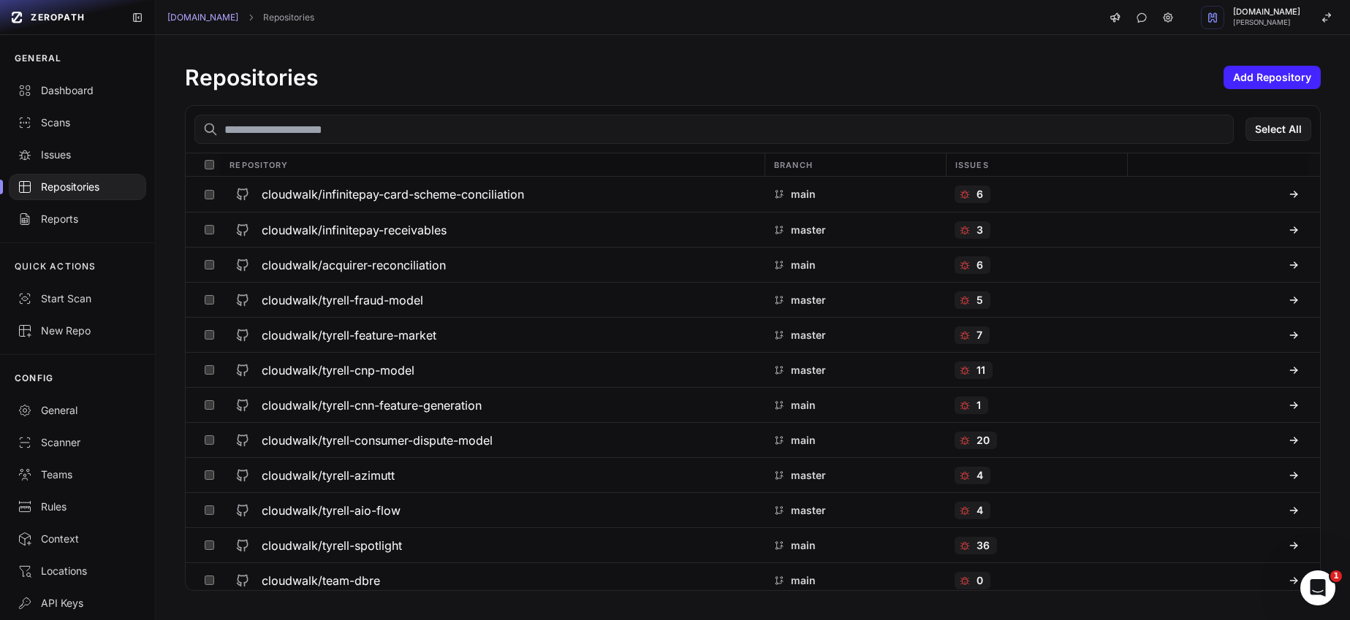
click at [327, 135] on input "text" at bounding box center [713, 129] width 1039 height 29
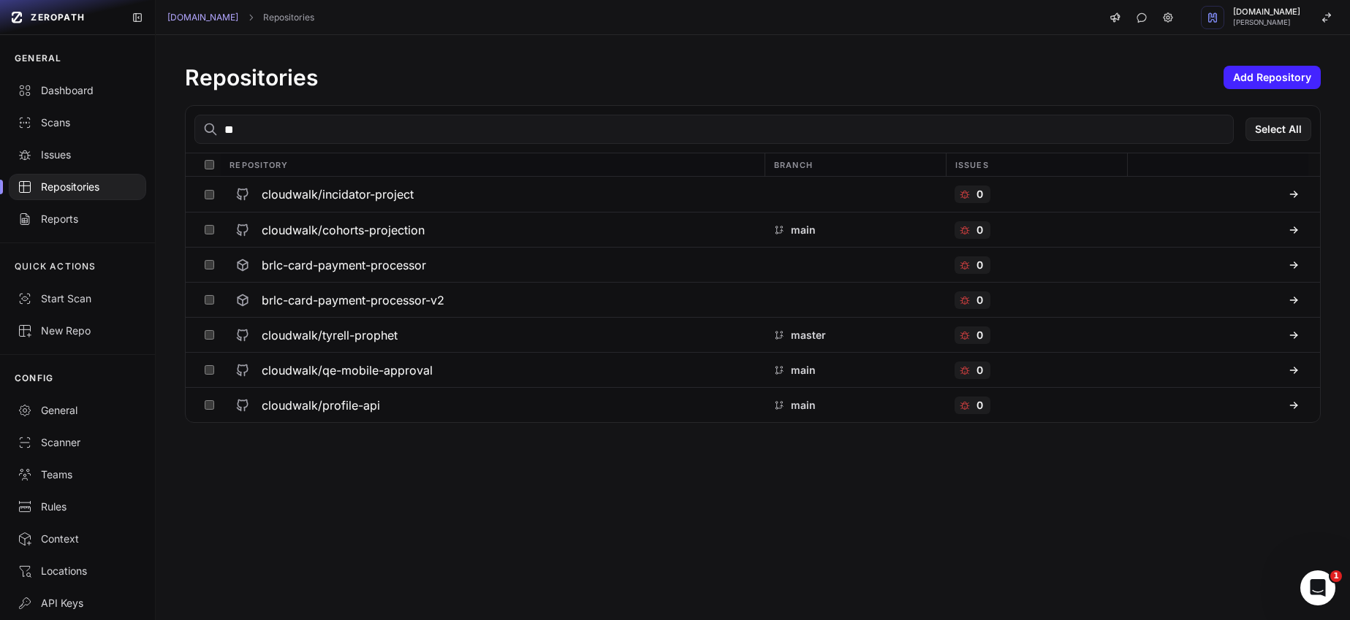
type input "*"
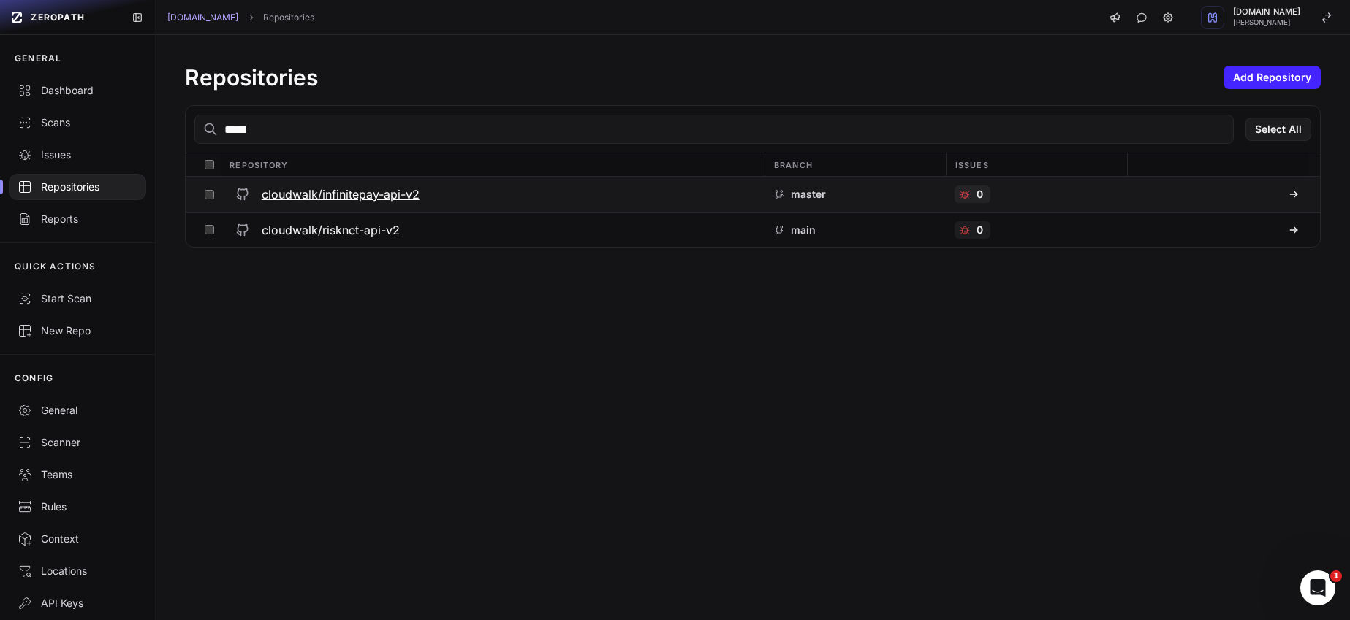
type input "*****"
click at [343, 186] on h3 "cloudwalk/infinitepay-api-v2" at bounding box center [341, 195] width 158 height 18
